Goal: Information Seeking & Learning: Learn about a topic

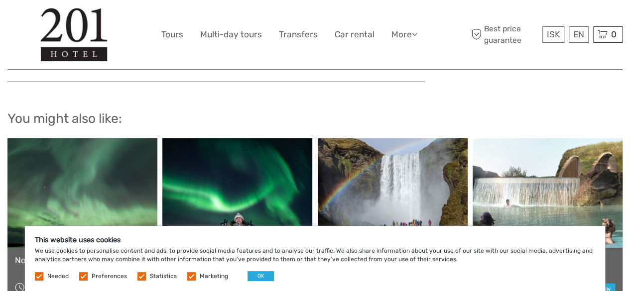
scroll to position [3387, 0]
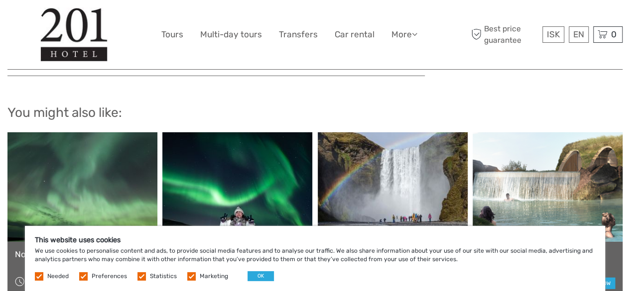
click at [180, 134] on link "Spirit of the Aurora" at bounding box center [237, 255] width 135 height 10
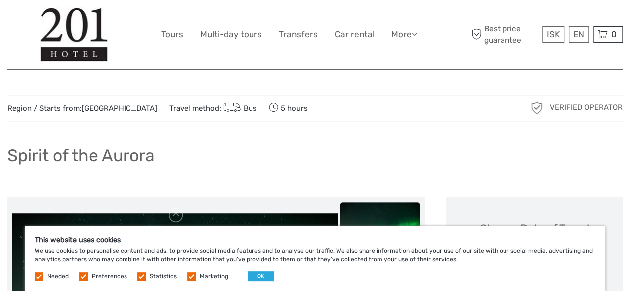
click at [80, 25] on img at bounding box center [74, 34] width 68 height 54
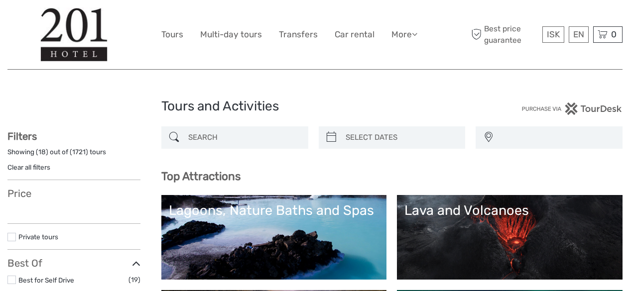
select select
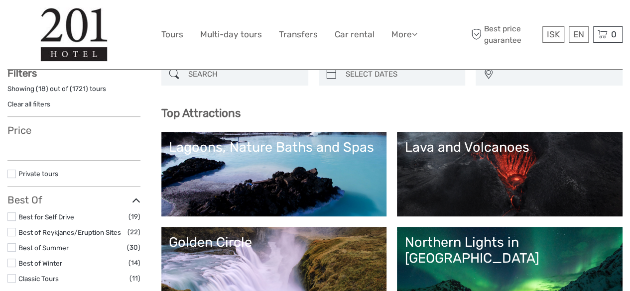
select select
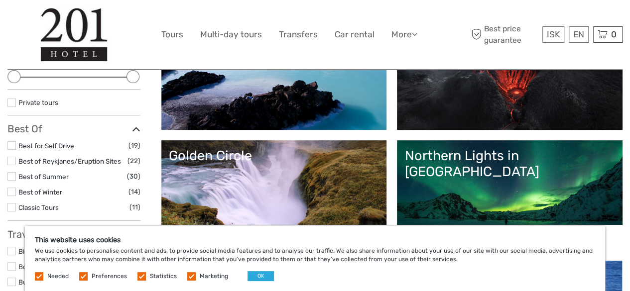
scroll to position [149, 0]
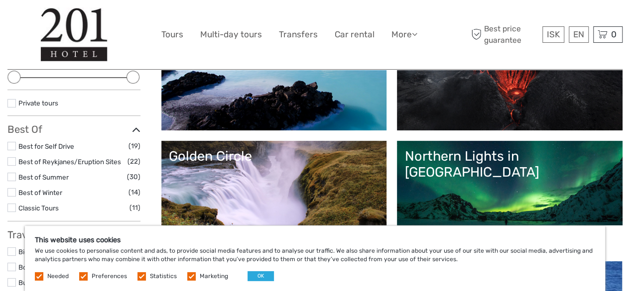
click at [404, 123] on link "Lava and Volcanoes" at bounding box center [509, 88] width 211 height 70
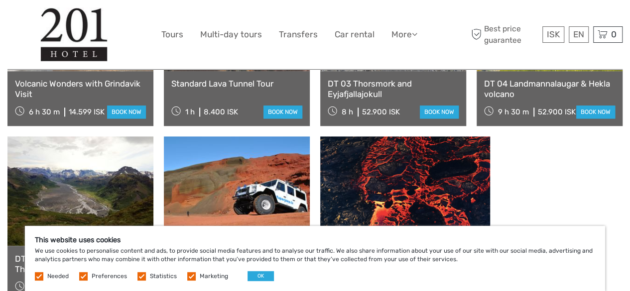
scroll to position [747, 0]
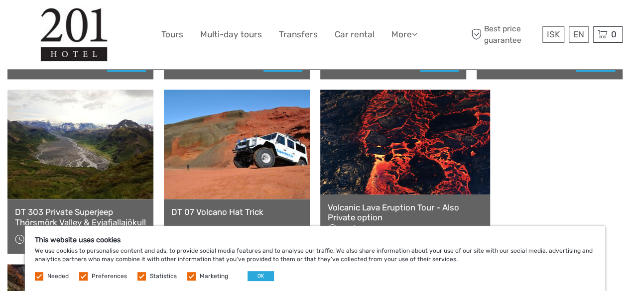
click at [407, 122] on link at bounding box center [405, 142] width 170 height 105
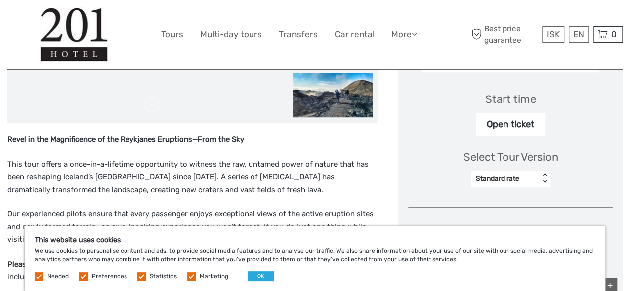
scroll to position [349, 0]
